Goal: Transaction & Acquisition: Purchase product/service

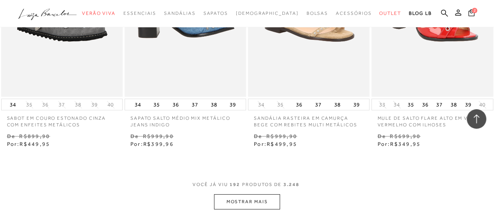
scroll to position [1320, 0]
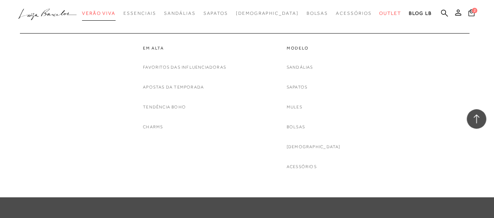
click at [116, 13] on span "Verão Viva" at bounding box center [99, 13] width 34 height 5
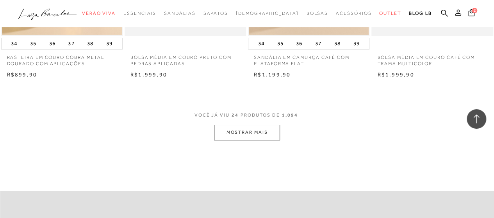
scroll to position [1445, 0]
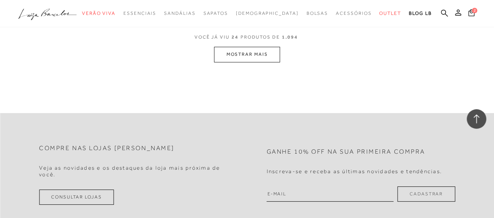
click at [256, 61] on button "MOSTRAR MAIS" at bounding box center [247, 54] width 66 height 15
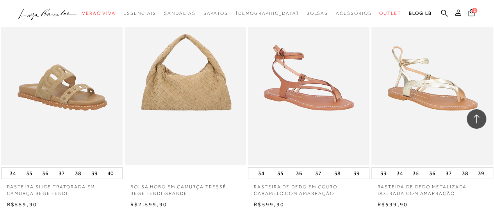
scroll to position [2850, 0]
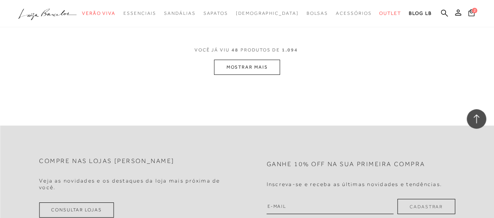
click at [255, 69] on button "MOSTRAR MAIS" at bounding box center [247, 67] width 66 height 15
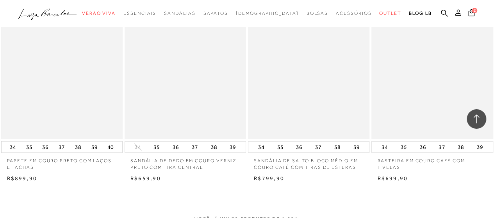
scroll to position [4217, 0]
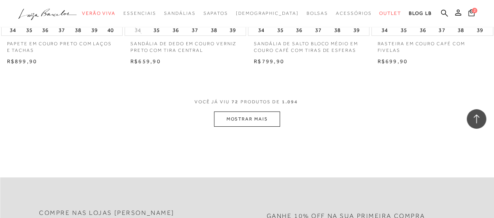
click at [256, 127] on button "MOSTRAR MAIS" at bounding box center [247, 119] width 66 height 15
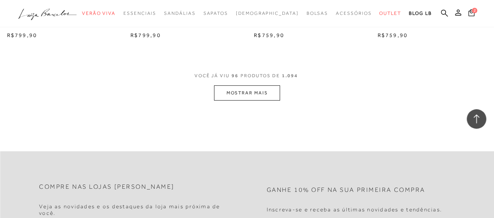
scroll to position [5700, 0]
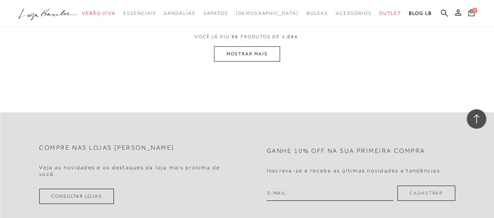
click at [246, 46] on span "VOCÊ JÁ VIU 96 PRODUTOS DE 1.094" at bounding box center [246, 39] width 105 height 14
click at [242, 57] on button "MOSTRAR MAIS" at bounding box center [247, 53] width 66 height 15
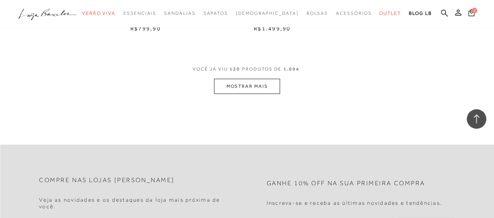
scroll to position [7145, 0]
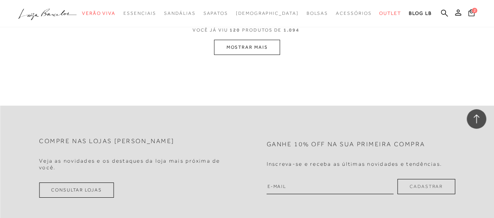
click at [246, 55] on button "MOSTRAR MAIS" at bounding box center [247, 47] width 66 height 15
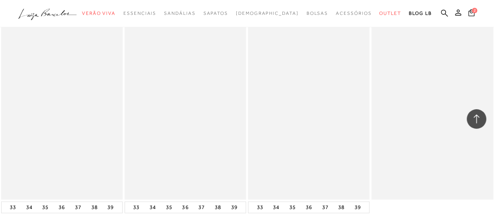
scroll to position [8594, 0]
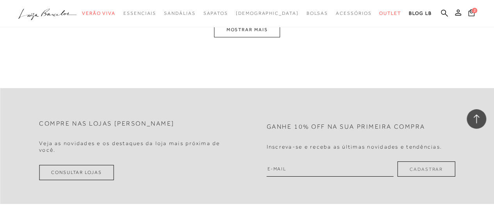
click at [257, 37] on button "MOSTRAR MAIS" at bounding box center [247, 29] width 66 height 15
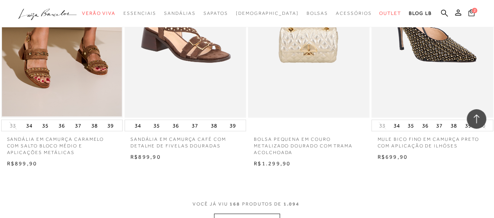
click at [467, 16] on button "2" at bounding box center [471, 14] width 11 height 11
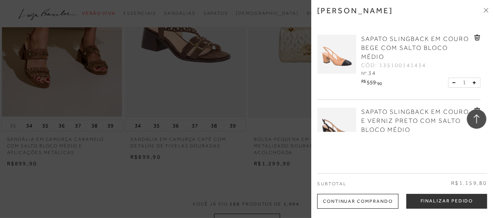
scroll to position [41, 0]
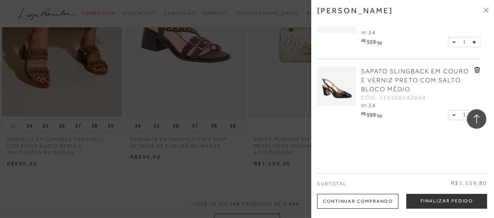
click at [484, 7] on span at bounding box center [485, 11] width 5 height 8
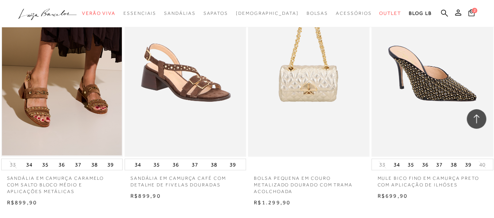
scroll to position [9905, 0]
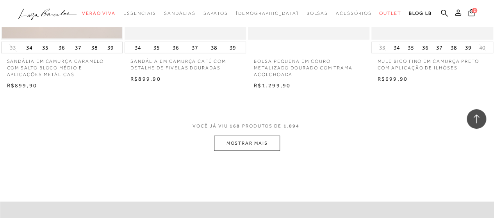
click at [237, 150] on button "MOSTRAR MAIS" at bounding box center [247, 143] width 66 height 15
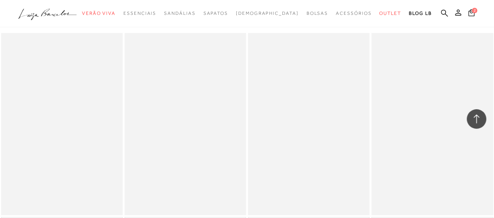
scroll to position [11310, 0]
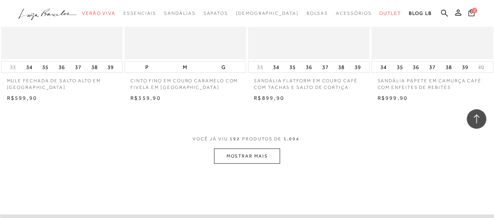
click at [263, 157] on button "MOSTRAR MAIS" at bounding box center [247, 156] width 66 height 15
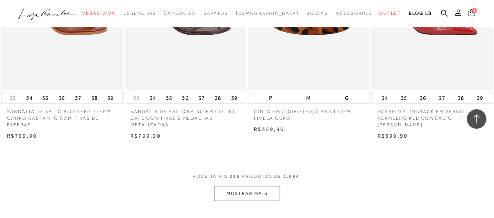
scroll to position [12743, 0]
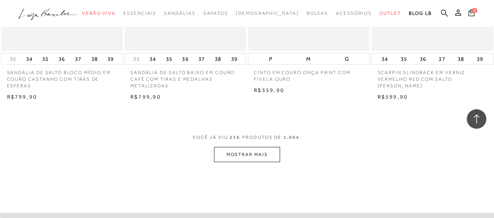
click at [271, 150] on button "MOSTRAR MAIS" at bounding box center [247, 154] width 66 height 15
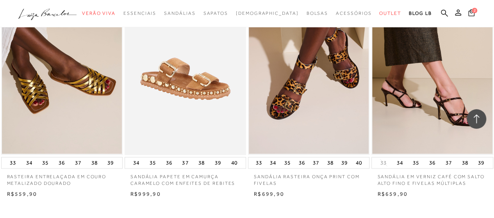
scroll to position [14266, 0]
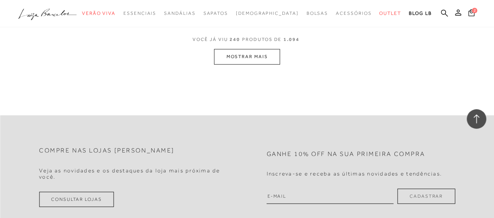
click at [246, 56] on button "MOSTRAR MAIS" at bounding box center [247, 56] width 66 height 15
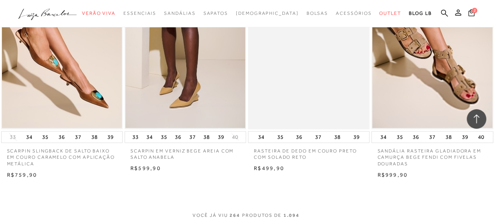
scroll to position [15710, 0]
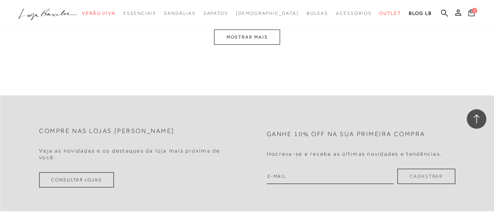
click at [241, 41] on button "MOSTRAR MAIS" at bounding box center [247, 37] width 66 height 15
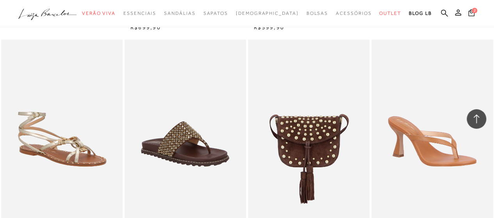
scroll to position [17010, 0]
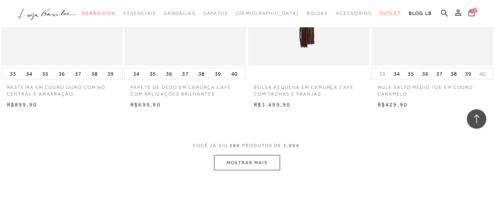
click at [255, 157] on button "MOSTRAR MAIS" at bounding box center [247, 162] width 66 height 15
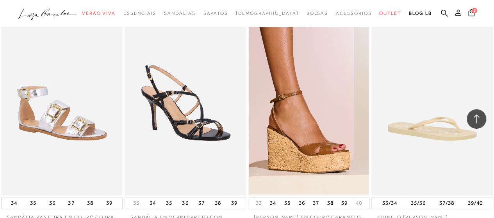
scroll to position [18494, 0]
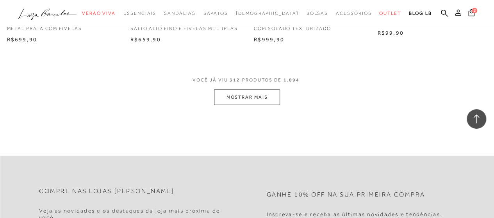
click at [267, 90] on button "MOSTRAR MAIS" at bounding box center [247, 96] width 66 height 15
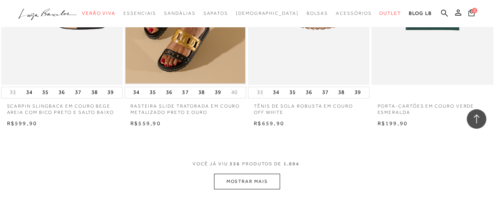
scroll to position [19860, 0]
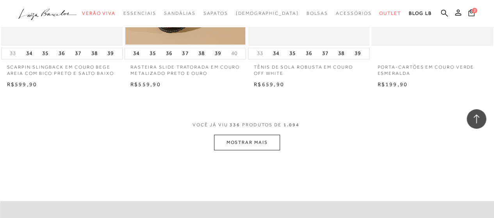
click at [244, 139] on button "MOSTRAR MAIS" at bounding box center [247, 142] width 66 height 15
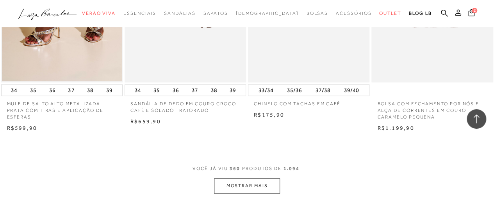
scroll to position [21326, 0]
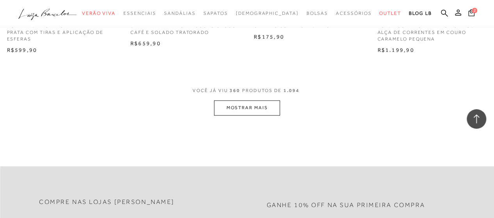
click at [247, 107] on button "MOSTRAR MAIS" at bounding box center [247, 107] width 66 height 15
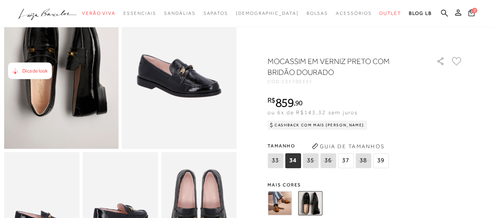
scroll to position [39, 0]
